Goal: Find contact information: Find contact information

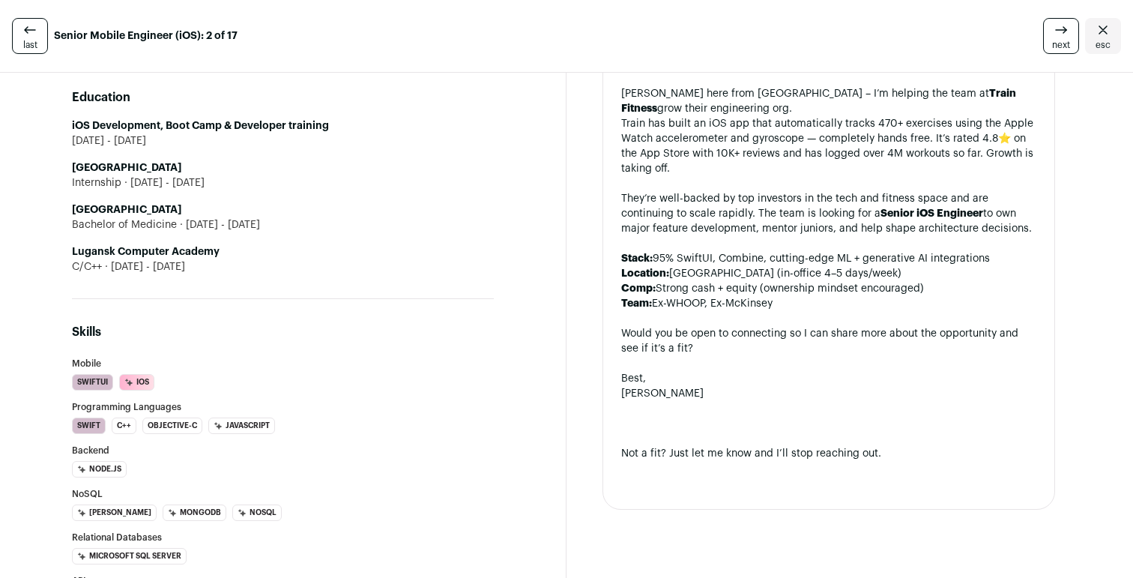
scroll to position [1293, 0]
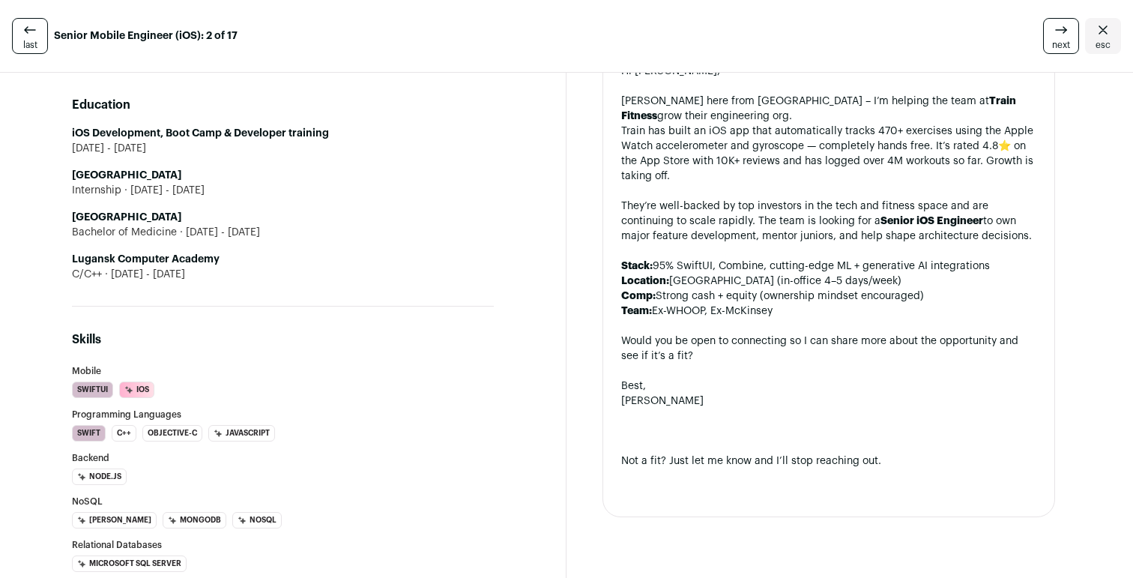
drag, startPoint x: 244, startPoint y: 223, endPoint x: 74, endPoint y: 220, distance: 169.4
click at [74, 220] on li "Lugansk State Medical University Bachelor of Medicine 2005 - 2011" at bounding box center [283, 225] width 422 height 30
copy strong "[GEOGRAPHIC_DATA]"
click at [346, 258] on li "Lugansk Computer Academy C/C++ 2004 - 2005" at bounding box center [283, 267] width 422 height 30
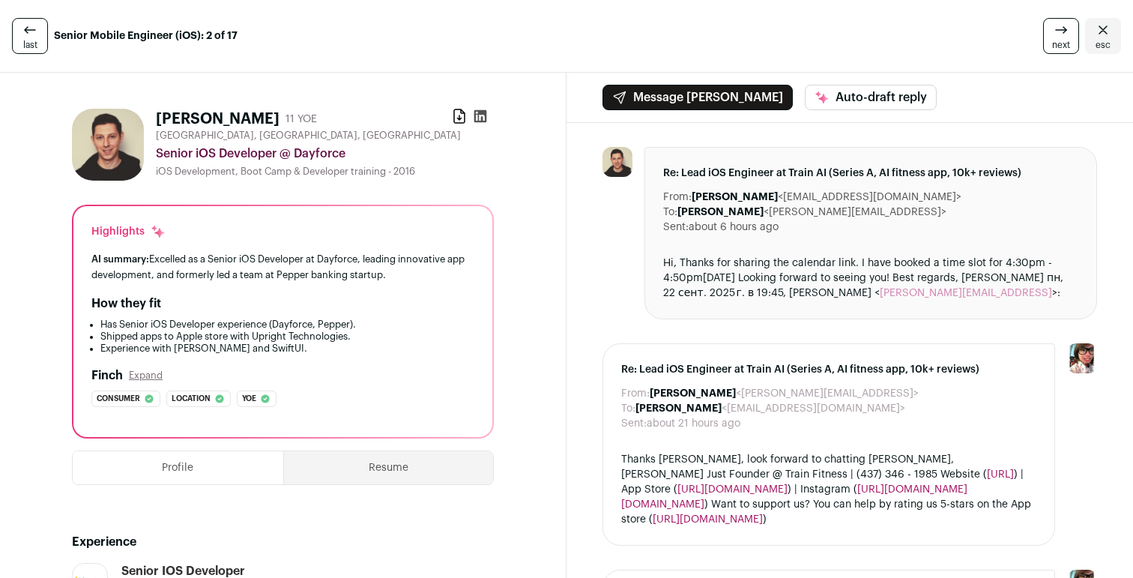
click at [482, 111] on icon at bounding box center [480, 116] width 13 height 13
